Goal: Check status: Check status

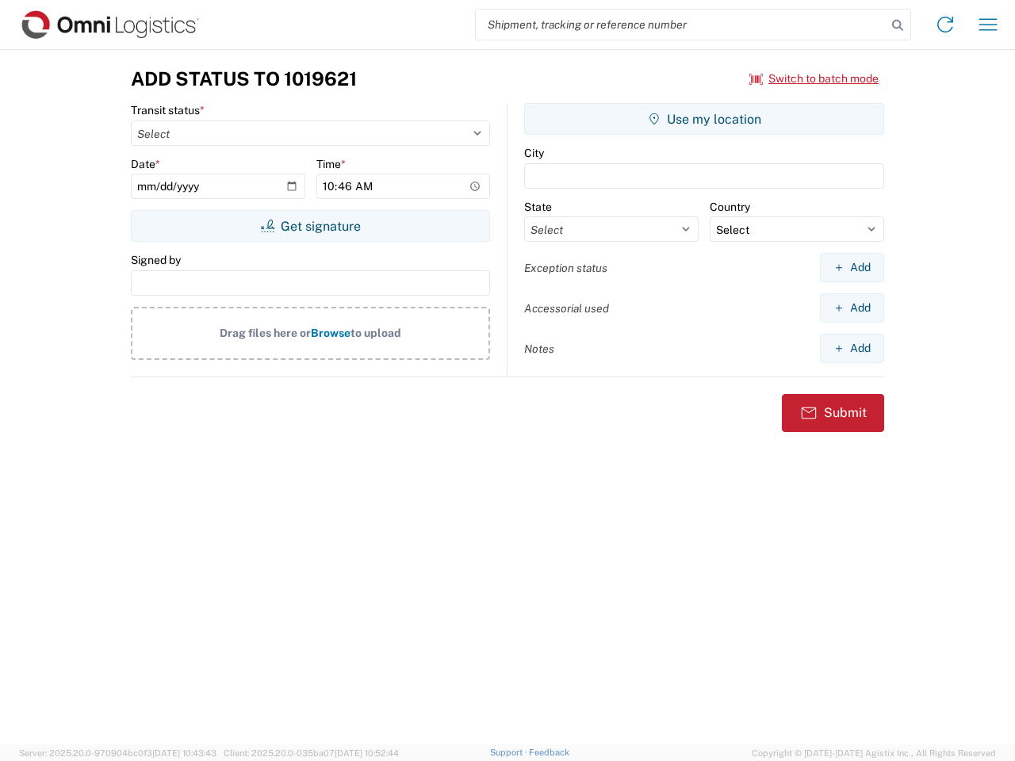
click at [681, 25] on input "search" at bounding box center [681, 25] width 411 height 30
click at [898, 25] on icon at bounding box center [898, 25] width 22 height 22
click at [945, 25] on icon at bounding box center [945, 24] width 25 height 25
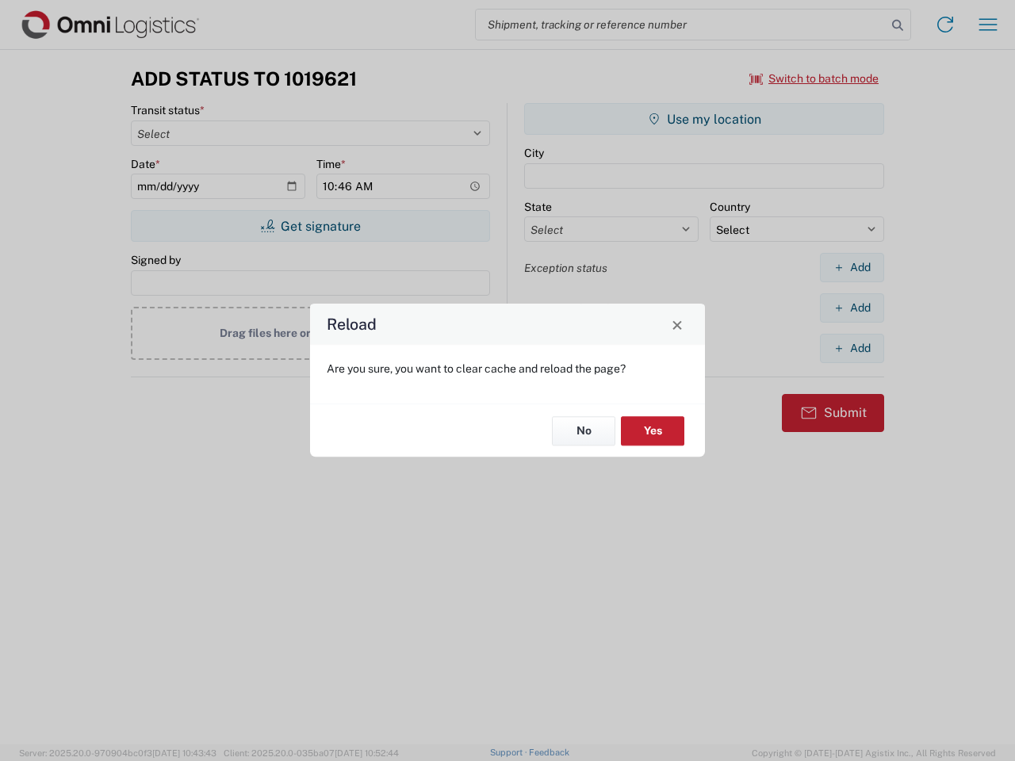
click at [988, 25] on div "Reload Are you sure, you want to clear cache and reload the page? No Yes" at bounding box center [507, 380] width 1015 height 761
click at [814, 79] on div "Reload Are you sure, you want to clear cache and reload the page? No Yes" at bounding box center [507, 380] width 1015 height 761
click at [310, 226] on div "Reload Are you sure, you want to clear cache and reload the page? No Yes" at bounding box center [507, 380] width 1015 height 761
click at [704, 119] on div "Reload Are you sure, you want to clear cache and reload the page? No Yes" at bounding box center [507, 380] width 1015 height 761
click at [852, 267] on div "Reload Are you sure, you want to clear cache and reload the page? No Yes" at bounding box center [507, 380] width 1015 height 761
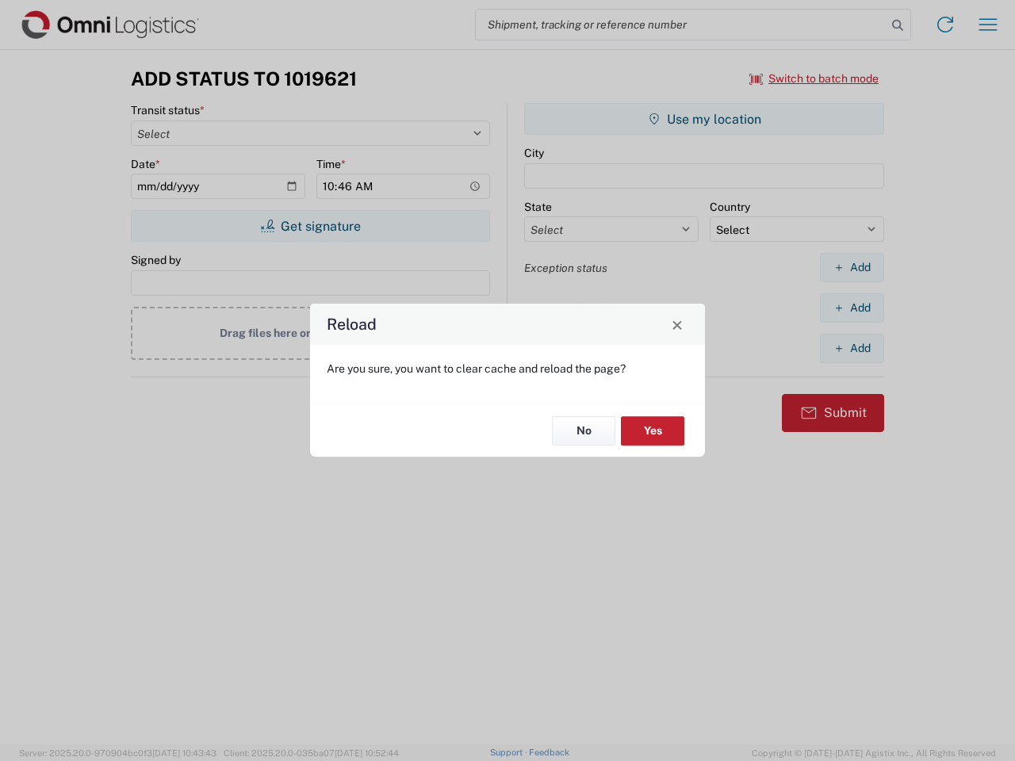
click at [852, 308] on div "Reload Are you sure, you want to clear cache and reload the page? No Yes" at bounding box center [507, 380] width 1015 height 761
click at [852, 348] on div "Reload Are you sure, you want to clear cache and reload the page? No Yes" at bounding box center [507, 380] width 1015 height 761
